Goal: Information Seeking & Learning: Learn about a topic

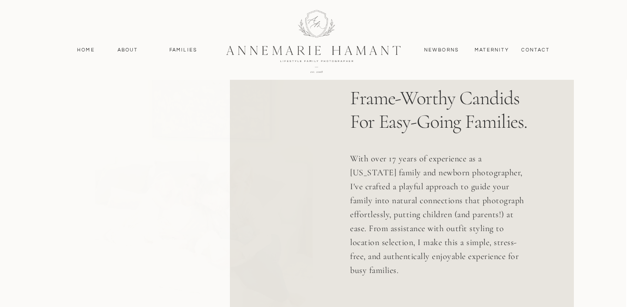
scroll to position [493, 0]
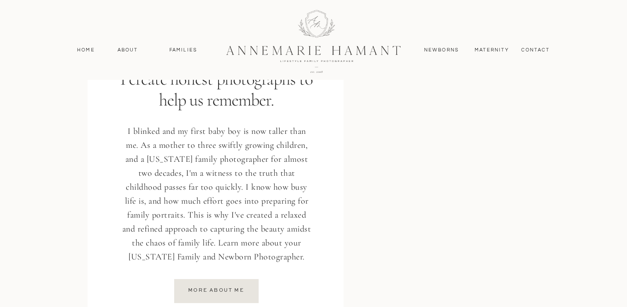
scroll to position [1143, 0]
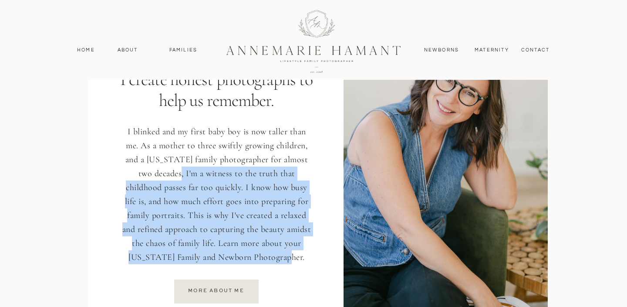
drag, startPoint x: 305, startPoint y: 265, endPoint x: 160, endPoint y: 175, distance: 170.7
click at [160, 175] on p "I blinked and my first baby boy is now taller than me. As a mother to three swi…" at bounding box center [216, 196] width 193 height 142
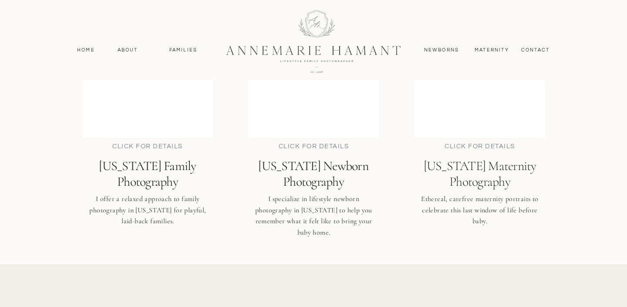
scroll to position [2171, 0]
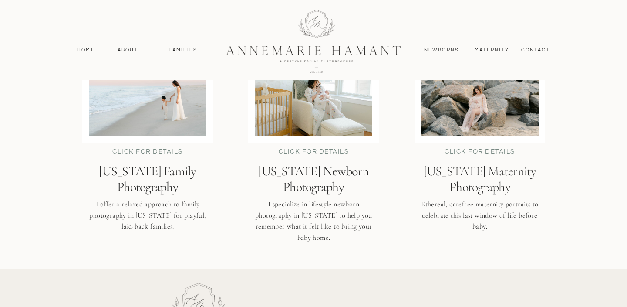
click at [160, 175] on h2 "Delaware Family Photography" at bounding box center [147, 178] width 149 height 31
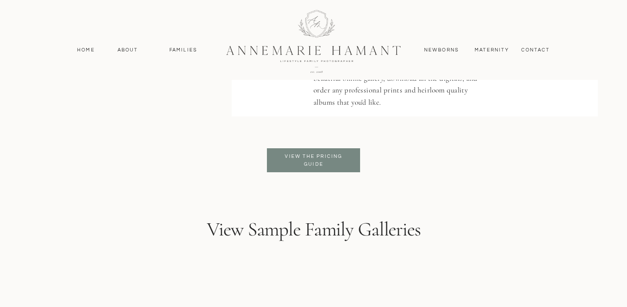
scroll to position [2156, 0]
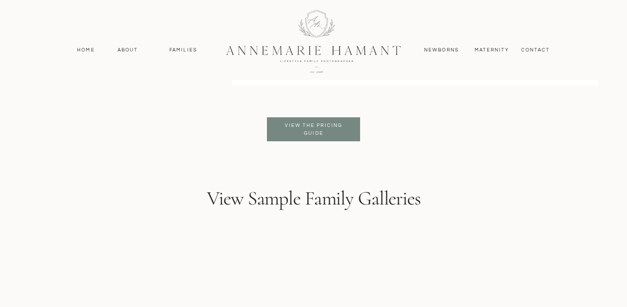
click at [318, 125] on p "View the pricing guide" at bounding box center [313, 129] width 71 height 16
